Goal: Information Seeking & Learning: Compare options

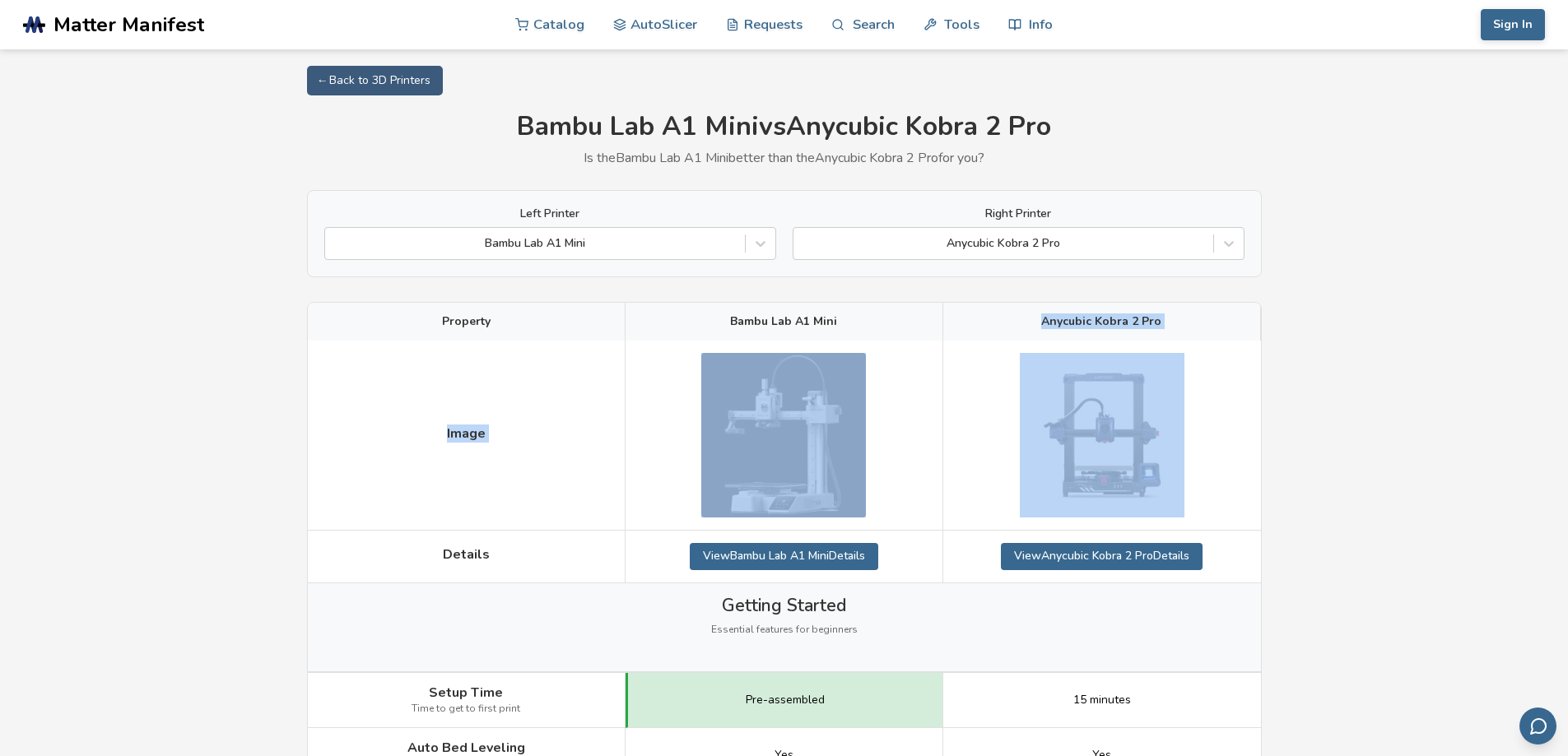
drag, startPoint x: 1137, startPoint y: 338, endPoint x: 1208, endPoint y: 343, distance: 71.2
click at [1208, 343] on div at bounding box center [1102, 436] width 318 height 190
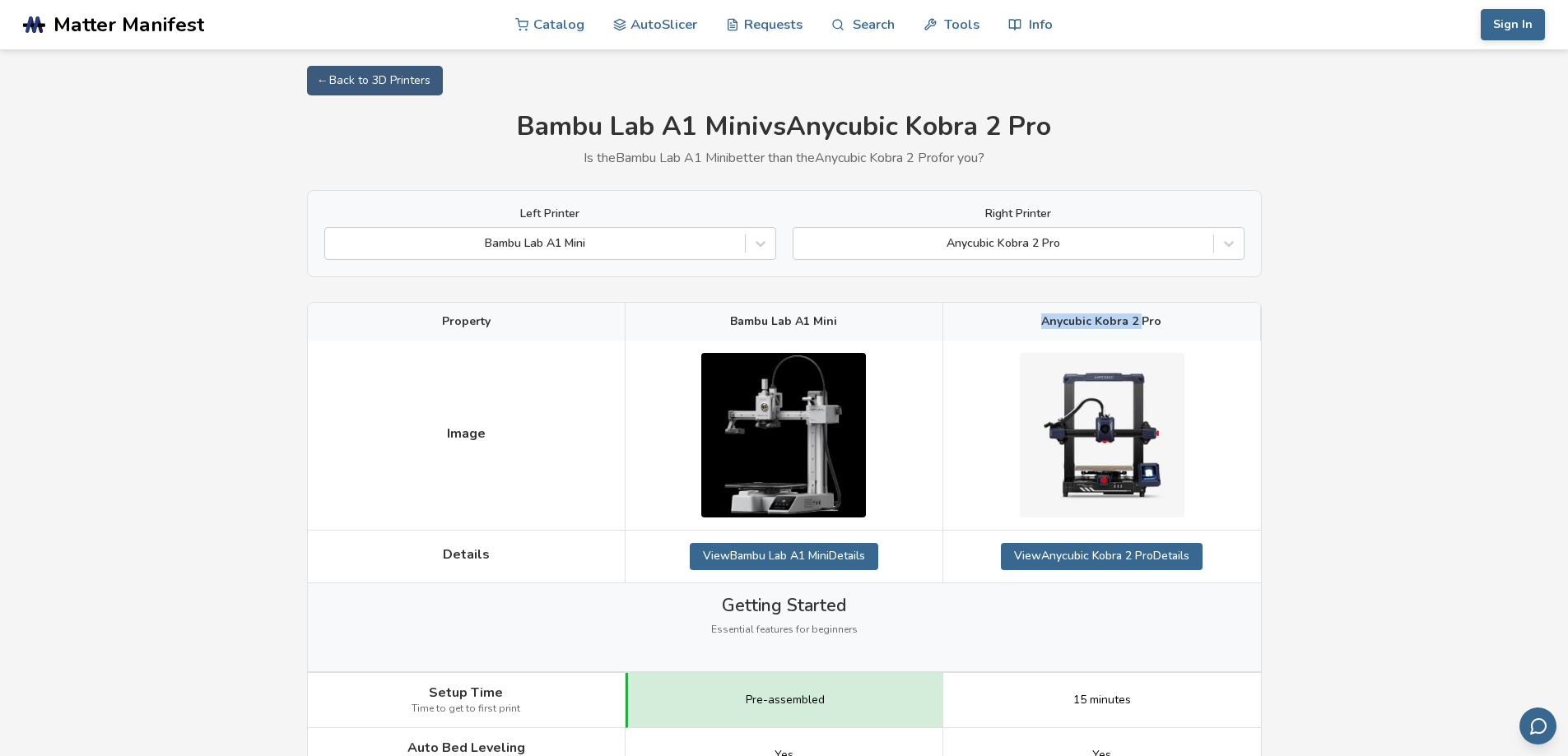
drag, startPoint x: 1136, startPoint y: 310, endPoint x: 1039, endPoint y: 324, distance: 98.0
click at [1039, 324] on div "Anycubic Kobra 2 Pro" at bounding box center [1102, 321] width 318 height 38
drag, startPoint x: 1099, startPoint y: 322, endPoint x: 1176, endPoint y: 323, distance: 77.0
click at [1176, 323] on div "Anycubic Kobra 2 Pro" at bounding box center [1102, 321] width 318 height 38
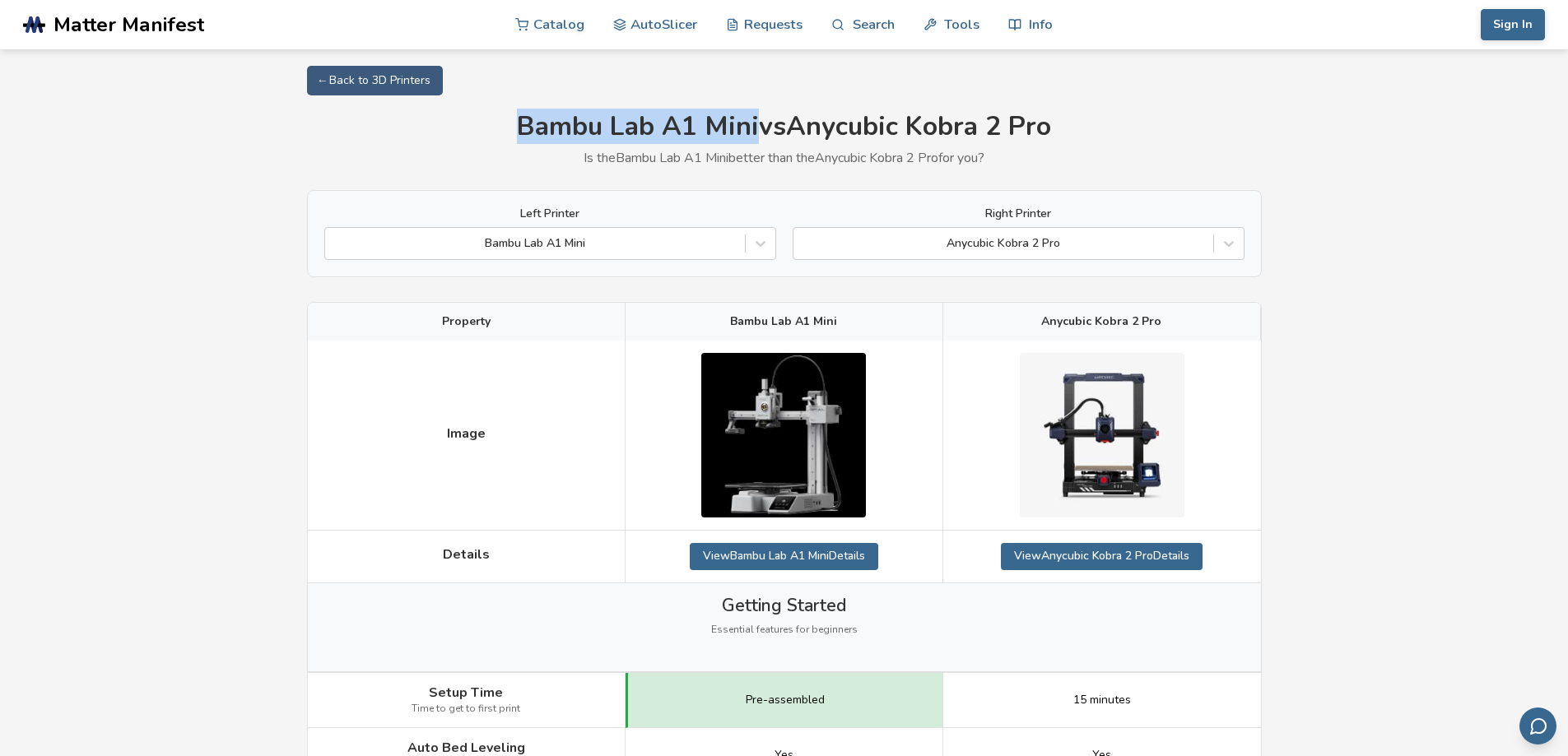
drag, startPoint x: 523, startPoint y: 127, endPoint x: 752, endPoint y: 129, distance: 229.0
click at [752, 129] on h1 "Bambu Lab A1 Mini vs Anycubic Kobra 2 Pro" at bounding box center [784, 127] width 954 height 30
copy h1 "Bambu Lab A1 Mini"
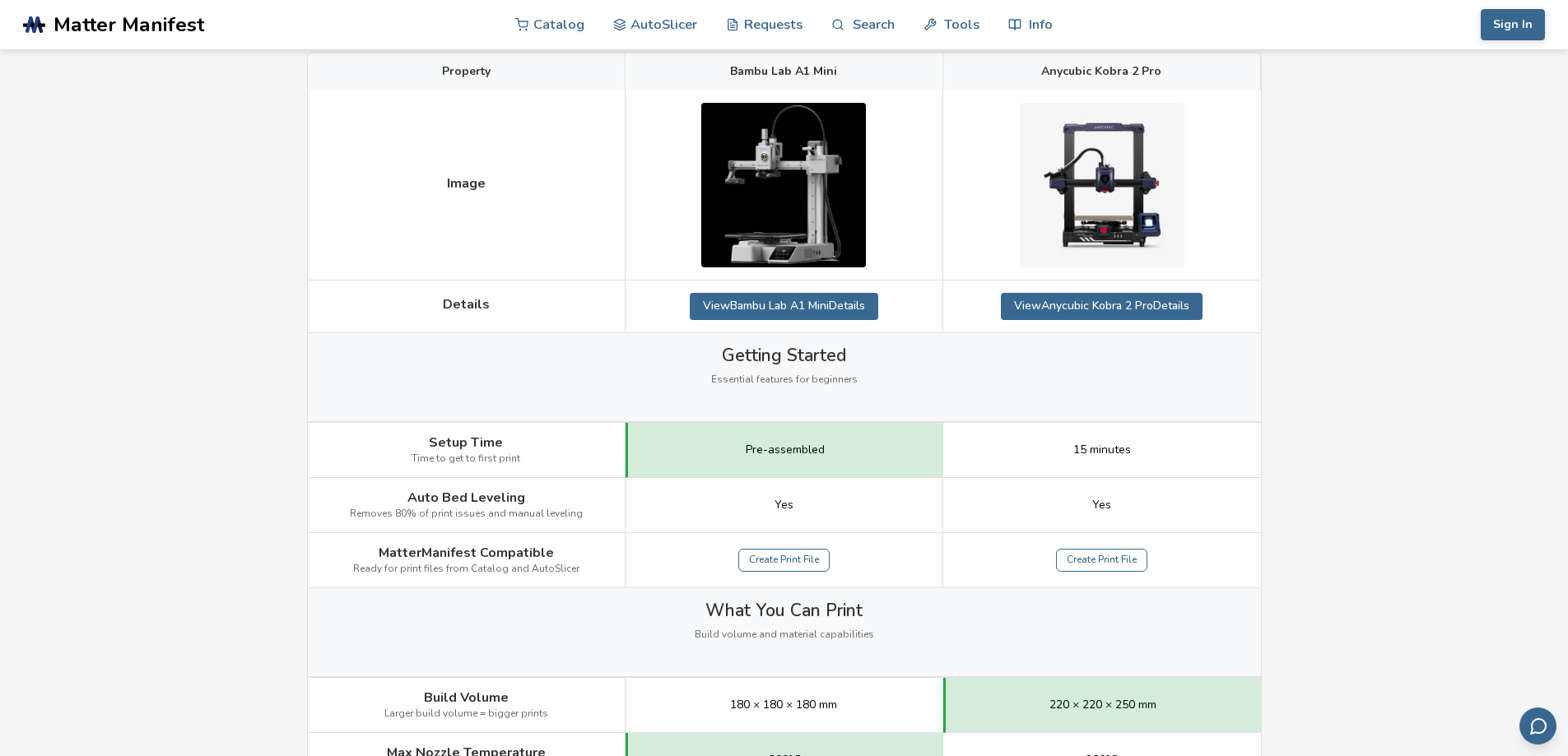
scroll to position [576, 0]
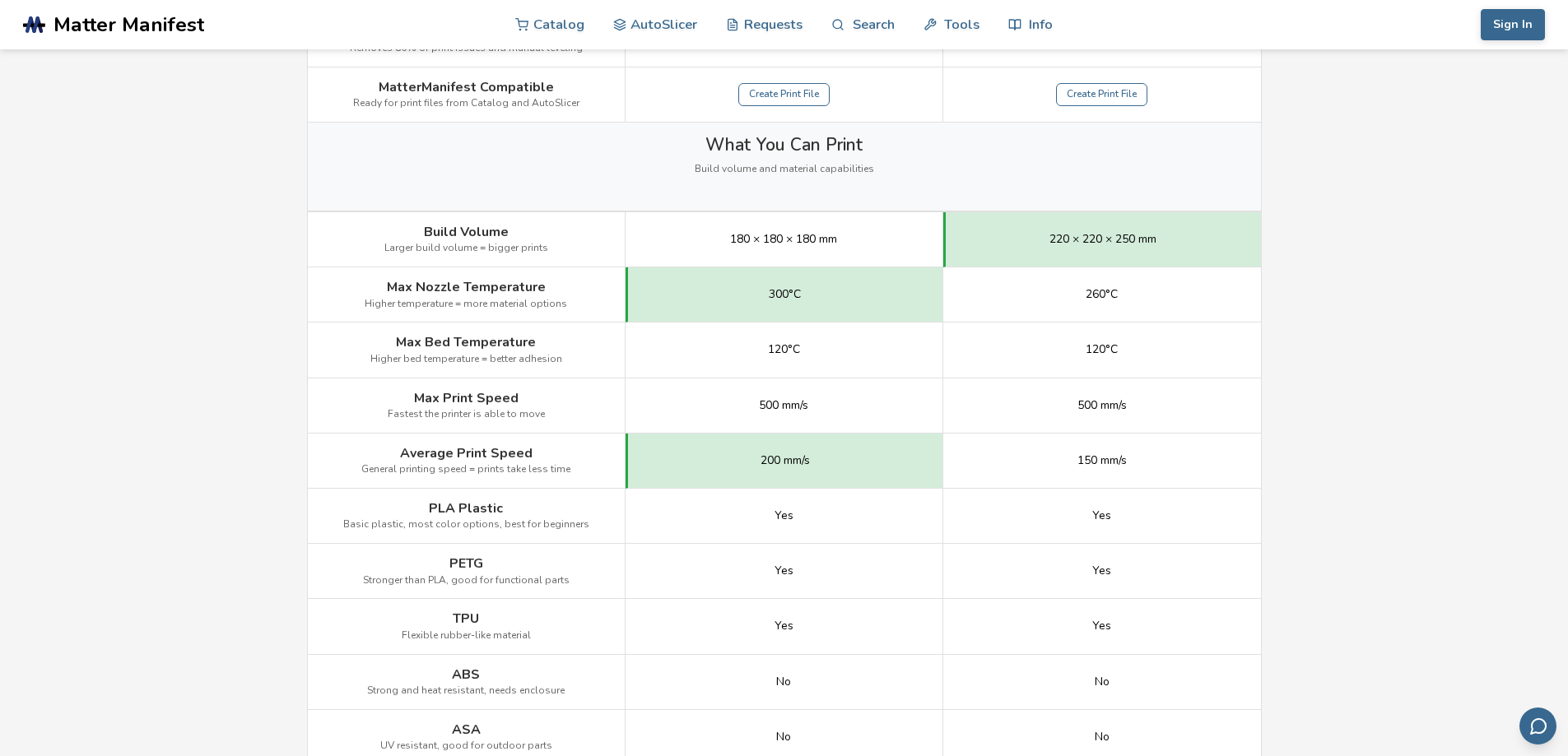
scroll to position [1069, 0]
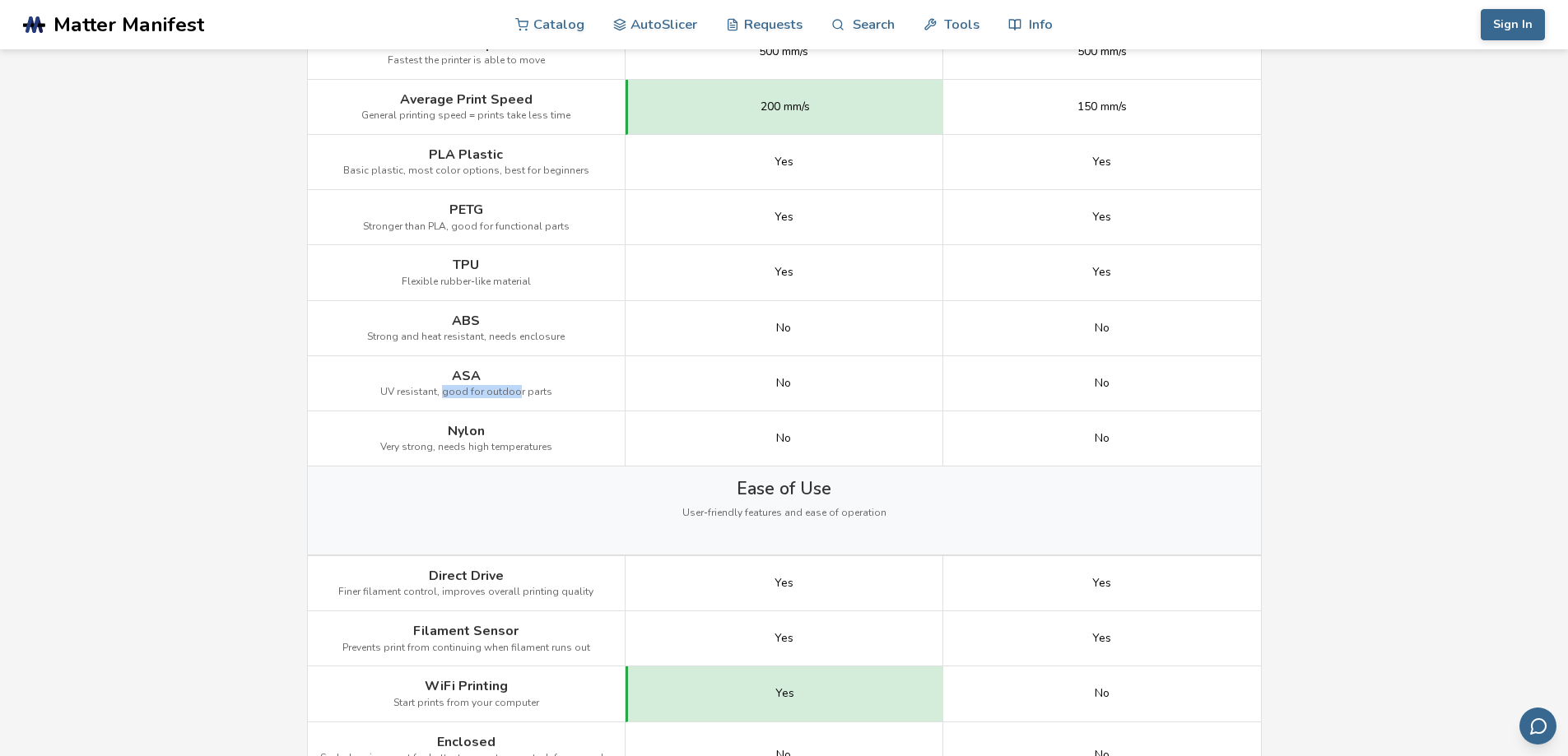
drag, startPoint x: 447, startPoint y: 383, endPoint x: 517, endPoint y: 382, distance: 70.0
click at [517, 382] on div "ASA UV resistant, good for outdoor parts" at bounding box center [467, 383] width 318 height 55
click at [459, 378] on span "ASA" at bounding box center [466, 375] width 28 height 15
drag, startPoint x: 468, startPoint y: 377, endPoint x: 524, endPoint y: 387, distance: 56.9
click at [524, 387] on div "ASA UV resistant, good for outdoor parts" at bounding box center [467, 383] width 318 height 55
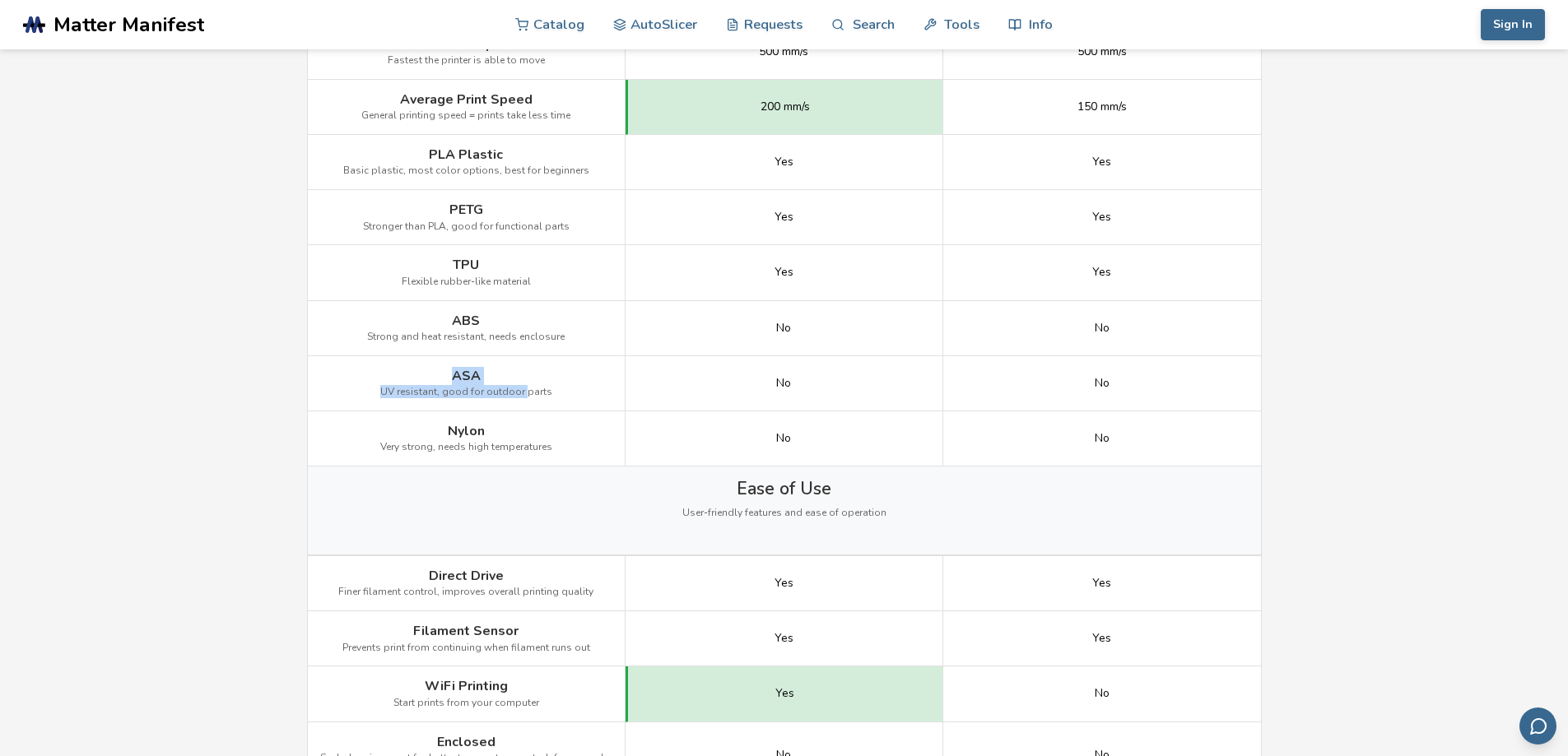
click at [467, 377] on span "ASA" at bounding box center [466, 375] width 28 height 15
drag, startPoint x: 487, startPoint y: 374, endPoint x: 446, endPoint y: 375, distance: 41.0
click at [446, 375] on div "ASA UV resistant, good for outdoor parts" at bounding box center [467, 383] width 318 height 55
